Goal: Task Accomplishment & Management: Use online tool/utility

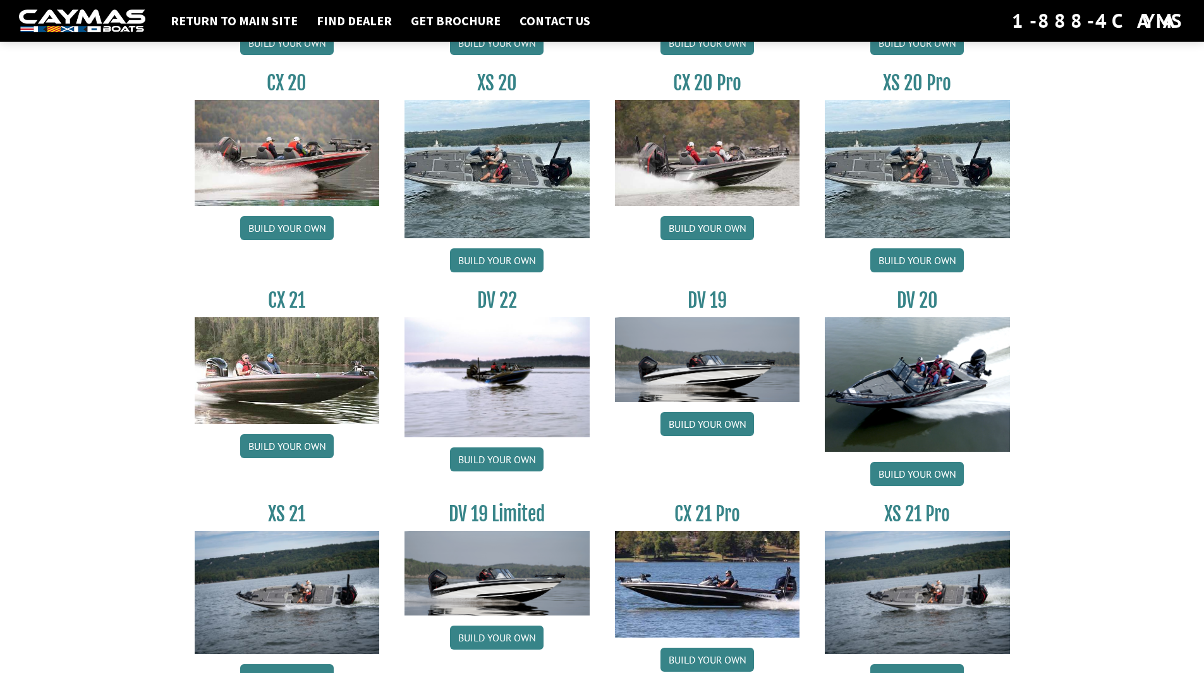
scroll to position [1336, 0]
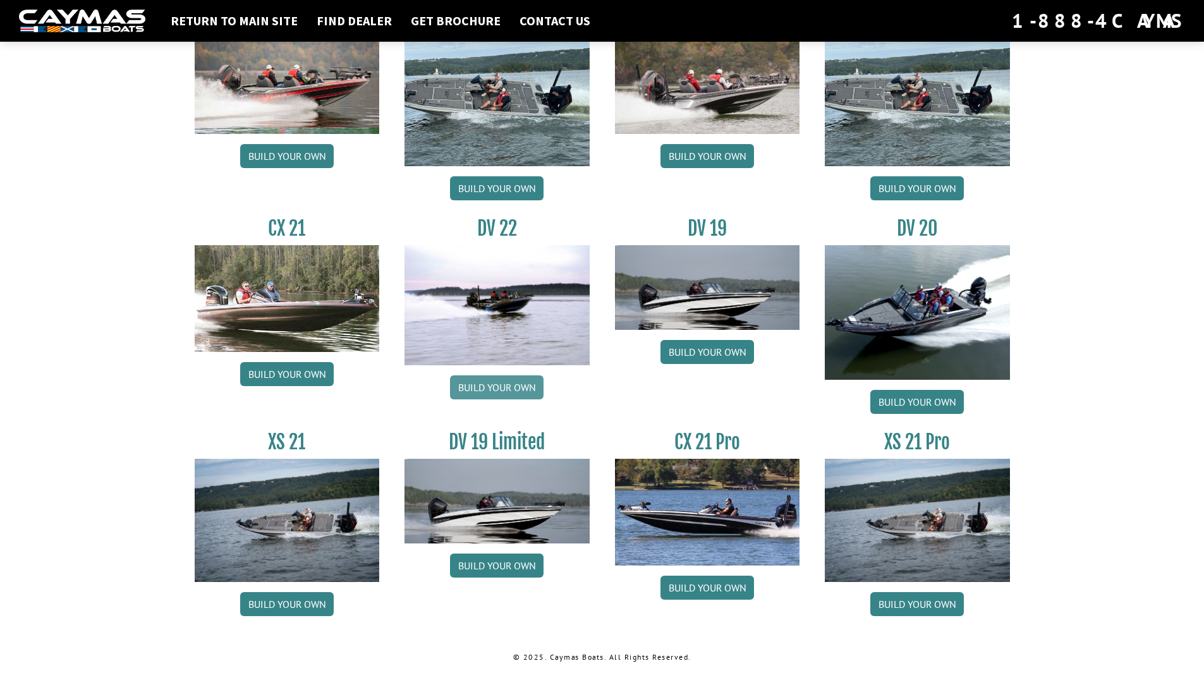
click at [498, 384] on link "Build your own" at bounding box center [497, 387] width 94 height 24
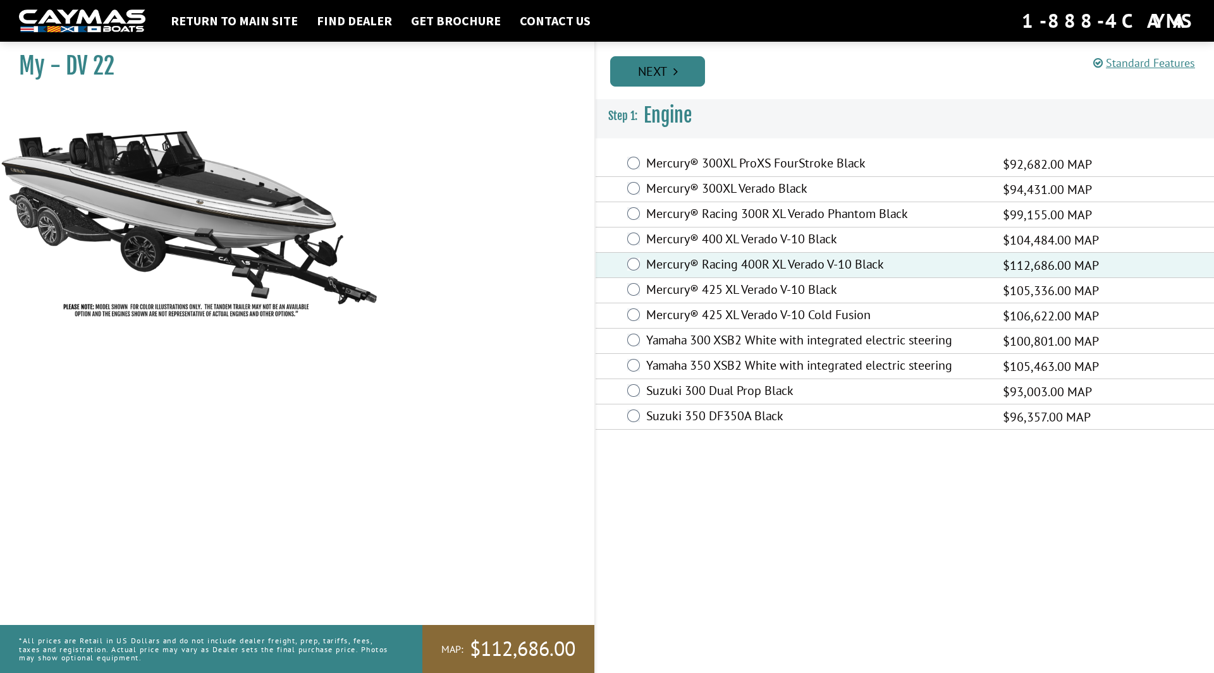
click at [667, 73] on link "Next" at bounding box center [657, 71] width 95 height 30
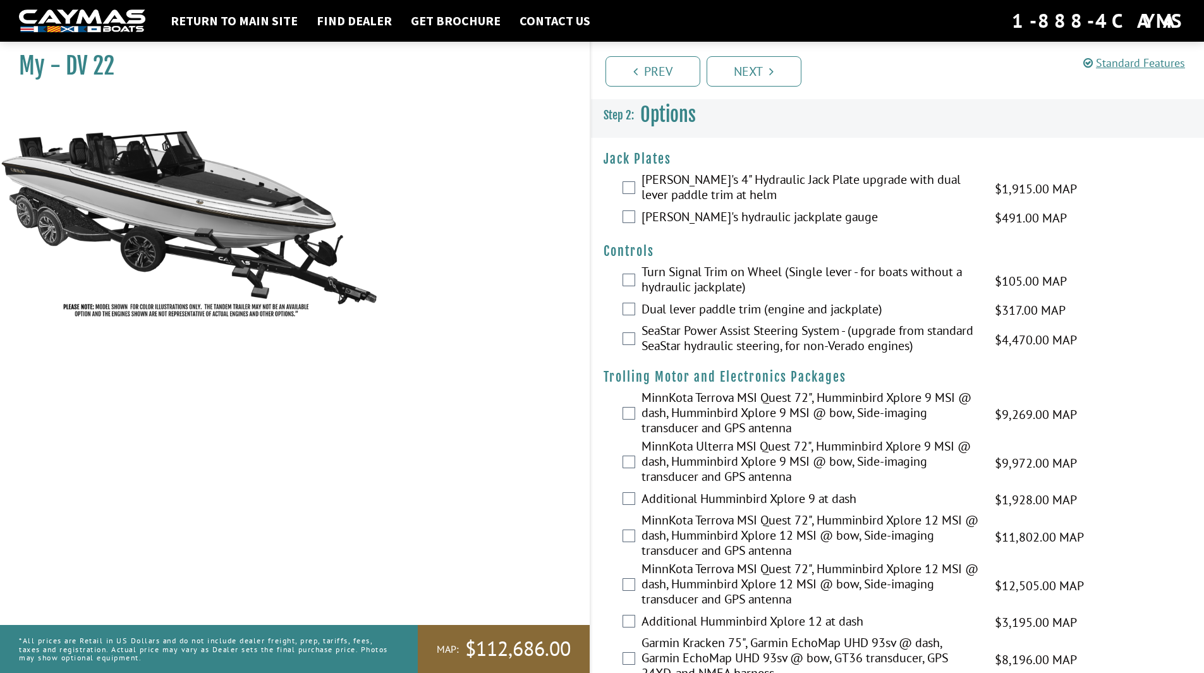
click at [640, 181] on div "[PERSON_NAME]'s 4" Hydraulic Jack Plate upgrade with dual lever paddle trim at …" at bounding box center [898, 188] width 614 height 33
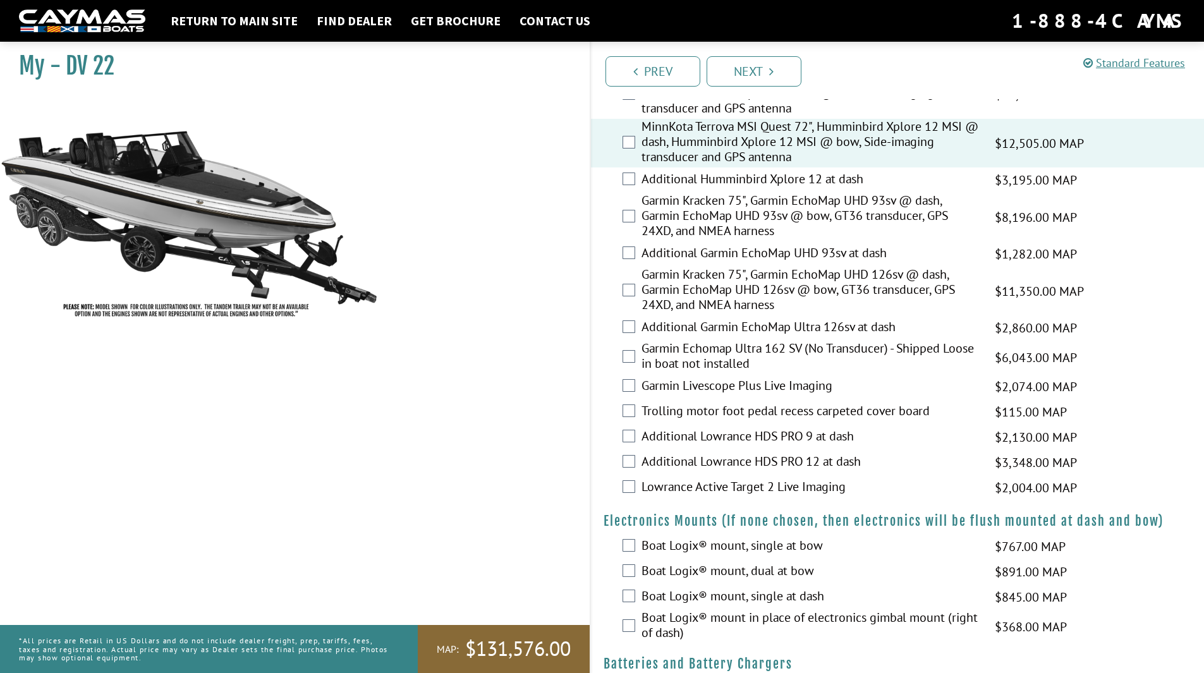
scroll to position [379, 0]
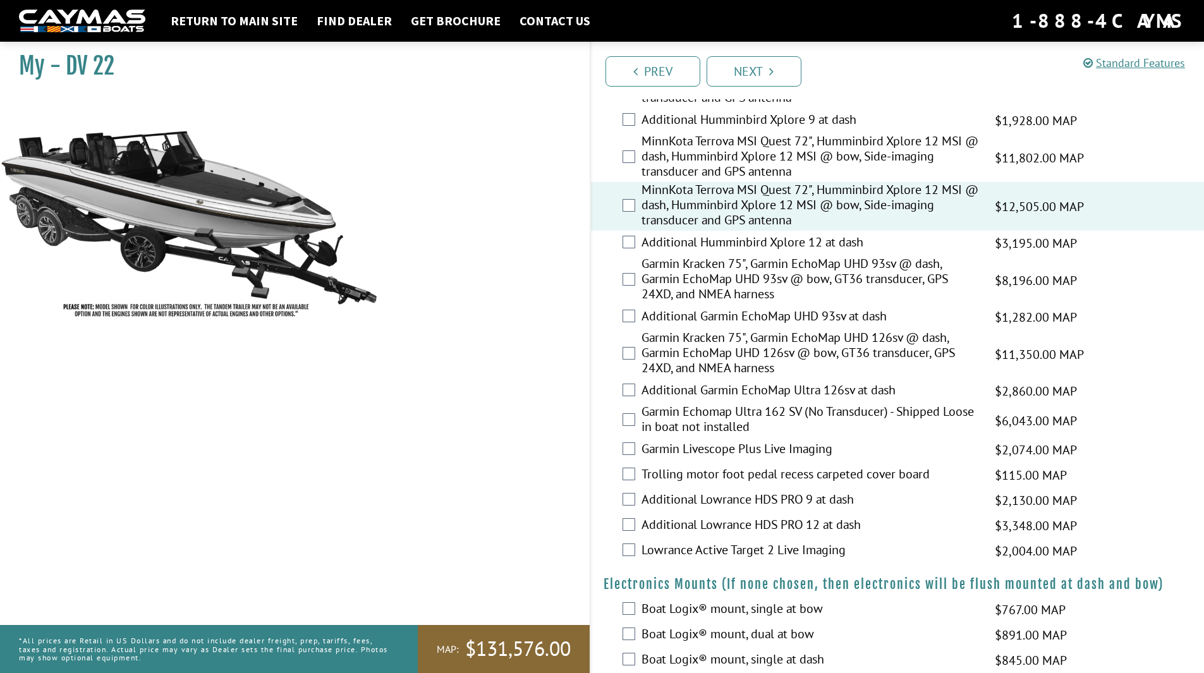
click at [639, 523] on div "Additional Lowrance HDS PRO 12 at dash $3,348.00 MAP $3,952.00 MSRP" at bounding box center [898, 525] width 614 height 25
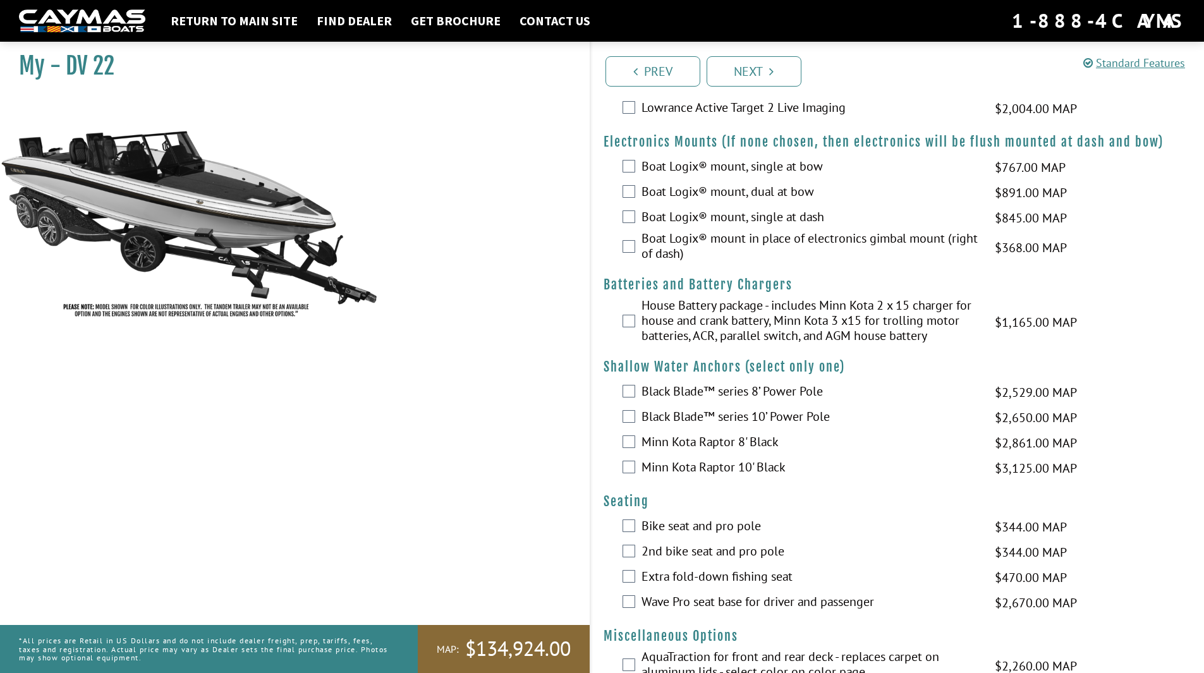
scroll to position [948, 0]
